Goal: Task Accomplishment & Management: Manage account settings

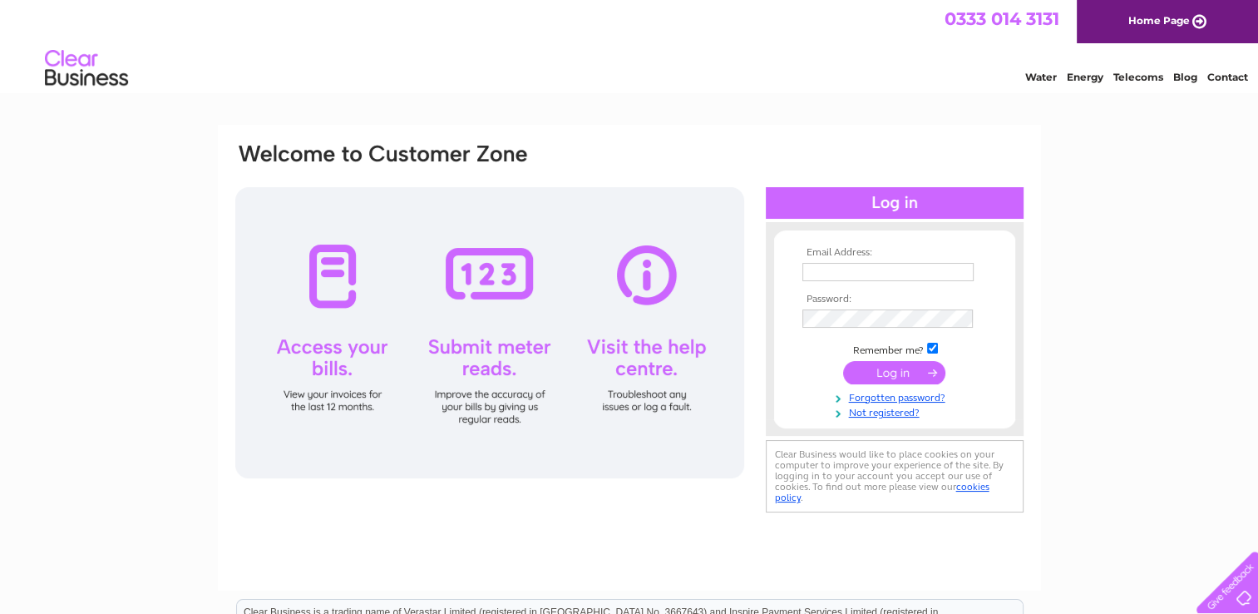
type input "[EMAIL_ADDRESS][DOMAIN_NAME]"
click at [901, 377] on input "submit" at bounding box center [894, 372] width 102 height 23
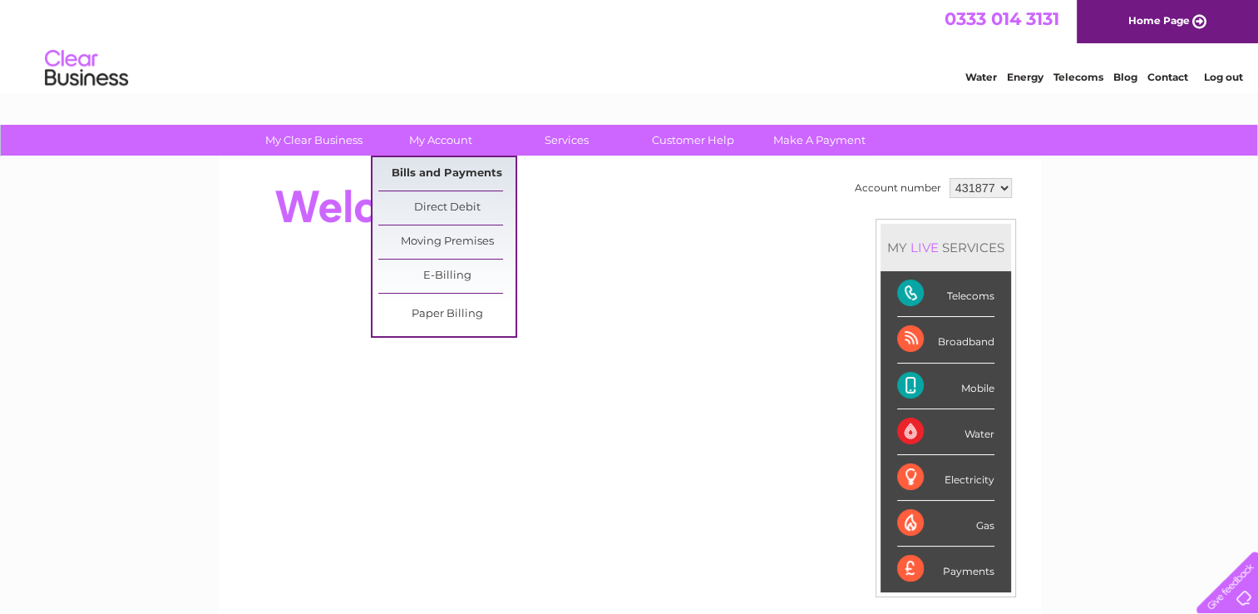
click at [460, 160] on link "Bills and Payments" at bounding box center [446, 173] width 137 height 33
click at [460, 174] on link "Bills and Payments" at bounding box center [446, 173] width 137 height 33
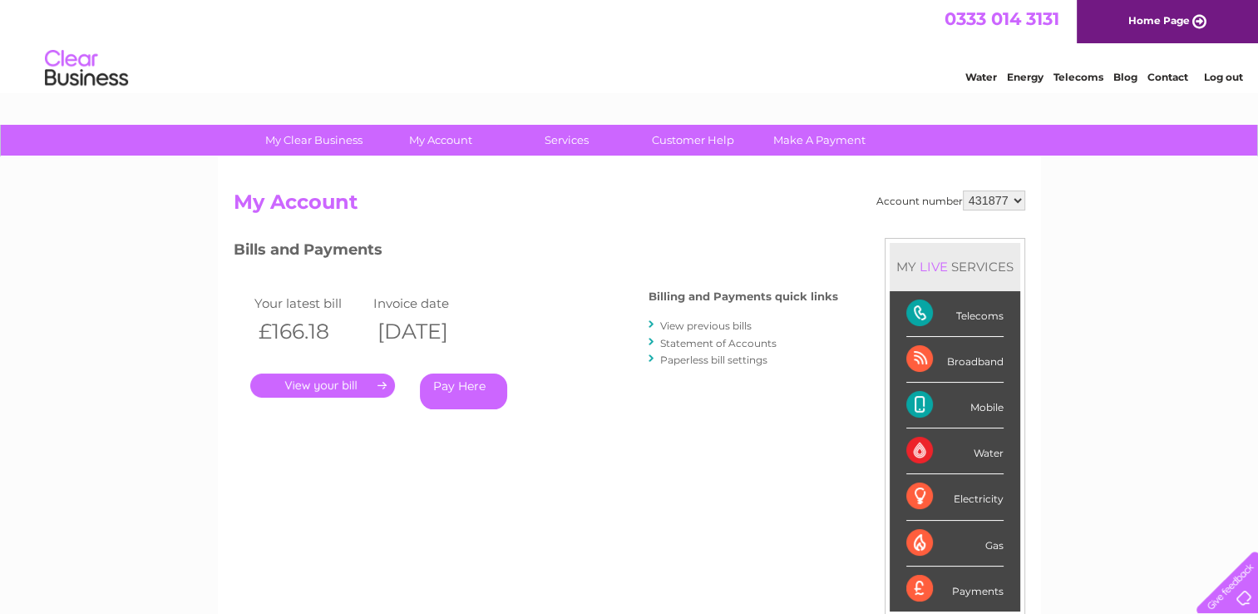
click at [1018, 201] on select "431877 919119" at bounding box center [994, 200] width 62 height 20
select select "919119"
click at [963, 190] on select "431877 919119" at bounding box center [994, 200] width 62 height 20
click at [343, 387] on link "." at bounding box center [322, 385] width 145 height 24
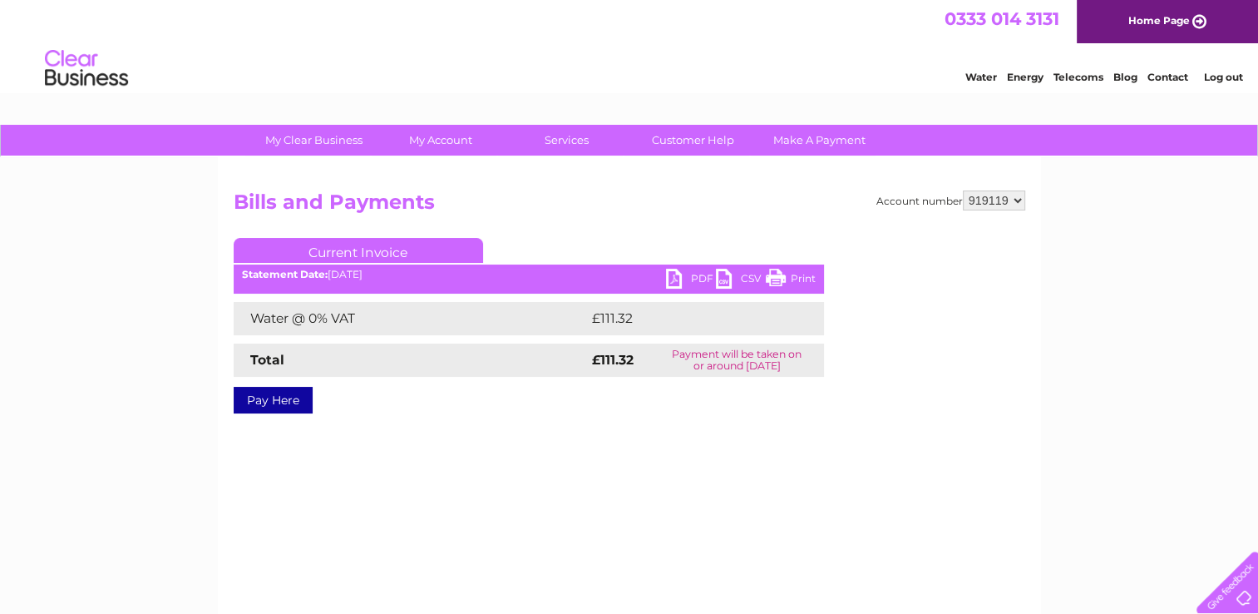
click at [694, 284] on link "PDF" at bounding box center [691, 281] width 50 height 24
click at [1225, 83] on li "Log out" at bounding box center [1223, 77] width 50 height 21
click at [1224, 77] on link "Log out" at bounding box center [1222, 77] width 39 height 12
